Goal: Find specific page/section

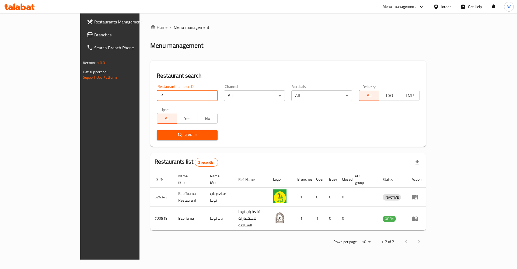
type input "t"
click button "Search" at bounding box center [187, 135] width 61 height 10
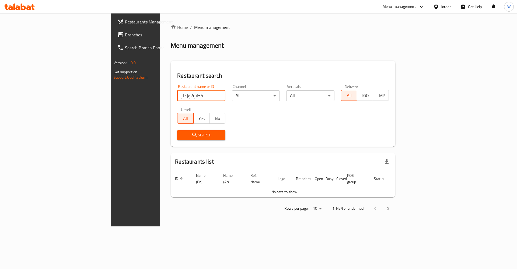
click at [177, 96] on input "فطيرة وزعنر" at bounding box center [201, 95] width 48 height 11
click button "Search" at bounding box center [201, 135] width 48 height 10
click at [182, 132] on span "Search" at bounding box center [202, 135] width 40 height 7
drag, startPoint x: 119, startPoint y: 97, endPoint x: 89, endPoint y: 97, distance: 29.9
click at [160, 97] on div "Home / Menu management Menu management Restaurant search Restaurant name or ID …" at bounding box center [283, 119] width 246 height 213
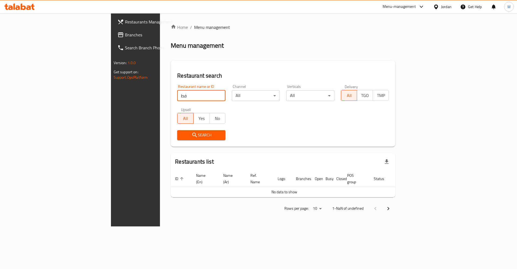
type input "ف"
type input "pie & thye"
click button "Search" at bounding box center [201, 135] width 48 height 10
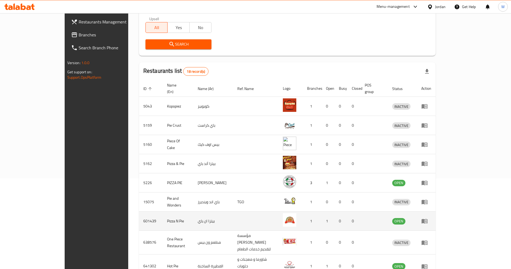
scroll to position [133, 0]
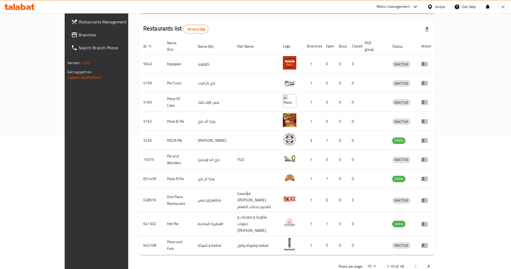
click at [432, 263] on icon "Next page" at bounding box center [429, 266] width 6 height 6
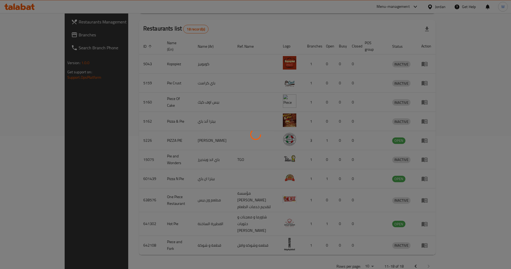
scroll to position [95, 0]
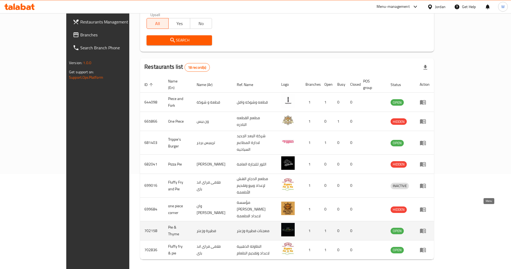
click at [426, 229] on icon "enhanced table" at bounding box center [423, 231] width 6 height 5
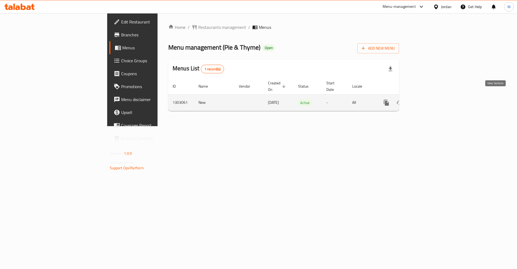
click at [428, 100] on icon "enhanced table" at bounding box center [425, 102] width 5 height 5
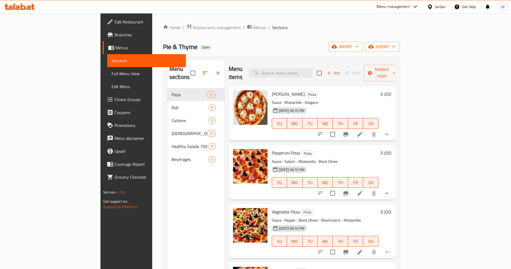
click at [167, 230] on div "Menu sections Pizza 11 Roll 9 Calzone 6 [DEMOGRAPHIC_DATA] Manakish 21 Healthy …" at bounding box center [195, 194] width 57 height 269
click at [115, 33] on span "Branches" at bounding box center [148, 35] width 67 height 6
